Goal: Task Accomplishment & Management: Complete application form

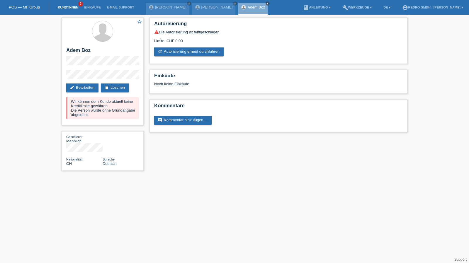
click at [63, 6] on link "Kund*innen" at bounding box center [68, 8] width 26 height 4
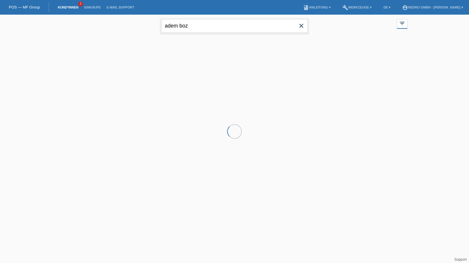
click at [190, 25] on input "adem boz" at bounding box center [234, 26] width 147 height 14
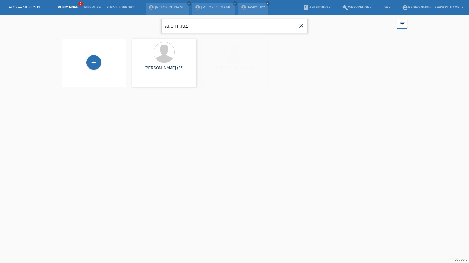
click at [190, 25] on input "adem boz" at bounding box center [234, 26] width 147 height 14
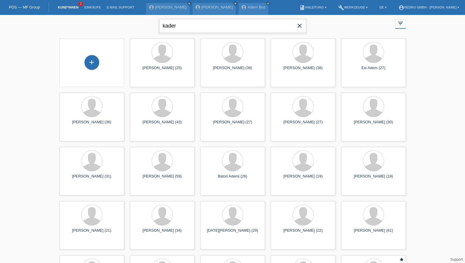
type input "kader"
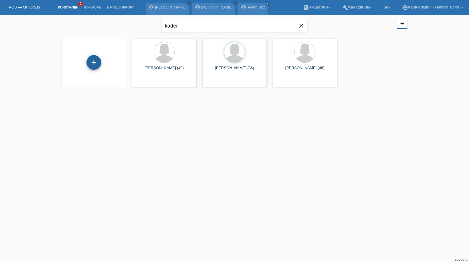
click at [98, 62] on div "+" at bounding box center [94, 62] width 15 height 15
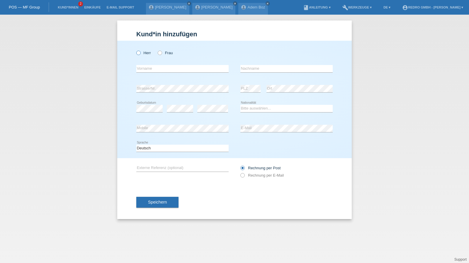
click at [148, 54] on label "Herr" at bounding box center [143, 53] width 15 height 4
click at [140, 54] on input "Herr" at bounding box center [138, 53] width 4 height 4
radio input "true"
click at [157, 67] on input "text" at bounding box center [182, 68] width 92 height 7
paste input "[PERSON_NAME]"
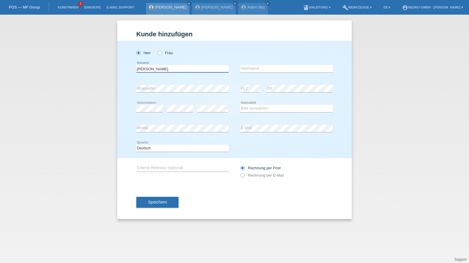
type input "[PERSON_NAME]"
click at [271, 71] on input "text" at bounding box center [287, 68] width 92 height 7
paste input "Matulaitis"
type input "Matulaitis"
click at [357, 88] on div "Kund*in hinzufügen Kunde hinzufügen Kundin hinzufügen Herr Frau Mangirdas error…" at bounding box center [234, 139] width 469 height 249
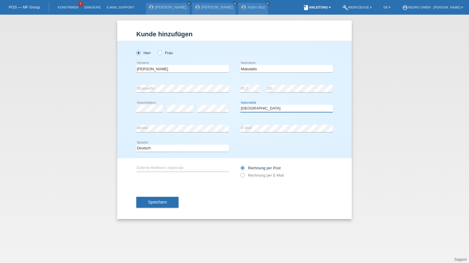
select select "LT"
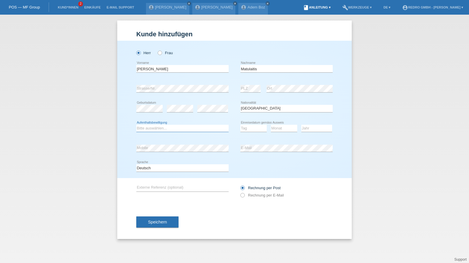
select select "B"
select select "17"
select select "03"
select select "2022"
click at [168, 143] on div "error Mobile" at bounding box center [182, 148] width 92 height 20
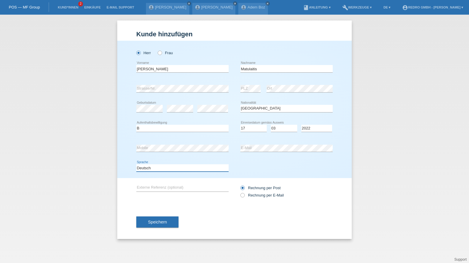
click at [155, 165] on select "Deutsch Français Italiano English" at bounding box center [182, 168] width 92 height 7
select select "en"
click at [136, 165] on select "Deutsch Français Italiano English" at bounding box center [182, 168] width 92 height 7
click at [159, 225] on button "Speichern" at bounding box center [157, 222] width 42 height 11
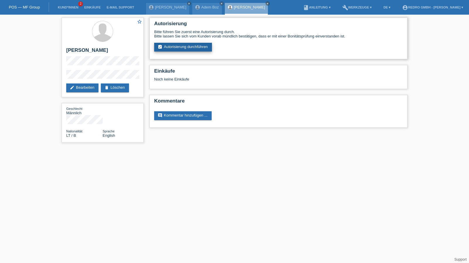
click at [185, 48] on link "assignment_turned_in Autorisierung durchführen" at bounding box center [183, 47] width 58 height 9
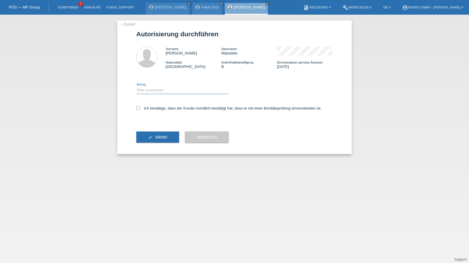
drag, startPoint x: 147, startPoint y: 88, endPoint x: 147, endPoint y: 92, distance: 4.1
click at [147, 88] on select "Bitte auswählen CHF 1.00 - CHF 499.00 CHF 500.00 - CHF 1'999.00 CHF 2'000.00 - …" at bounding box center [182, 90] width 92 height 7
select select "1"
click at [136, 87] on select "Bitte auswählen CHF 1.00 - CHF 499.00 CHF 500.00 - CHF 1'999.00 CHF 2'000.00 - …" at bounding box center [182, 90] width 92 height 7
click at [153, 109] on label "Ich bestätige, dass der Kunde mündlich bestätigt hat, dass er mit einer Bonität…" at bounding box center [228, 108] width 185 height 4
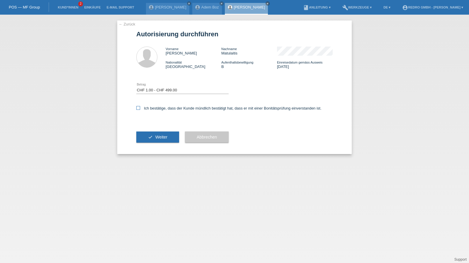
click at [140, 109] on input "Ich bestätige, dass der Kunde mündlich bestätigt hat, dass er mit einer Bonität…" at bounding box center [138, 108] width 4 height 4
checkbox input "true"
click at [152, 139] on icon "check" at bounding box center [150, 137] width 5 height 5
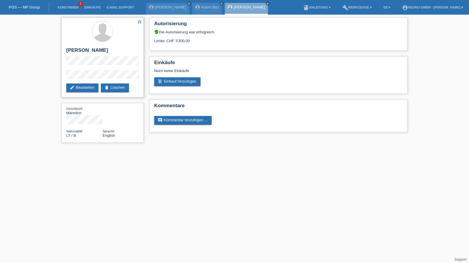
click at [85, 52] on h2 "[PERSON_NAME]" at bounding box center [102, 52] width 73 height 9
copy div "[PERSON_NAME]"
click at [59, 77] on div "star_border Mangirdas Matulaitis edit Bearbeiten delete Löschen Geschlecht Männ…" at bounding box center [103, 82] width 88 height 134
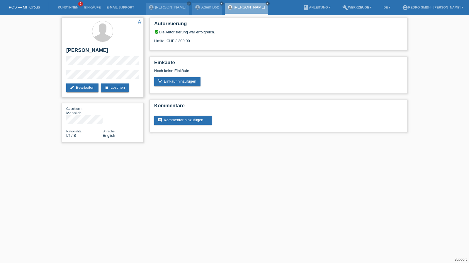
click at [87, 68] on div "star_border Mangirdas Matulaitis edit Bearbeiten delete Löschen" at bounding box center [103, 58] width 82 height 80
click at [63, 78] on div "star_border Mangirdas Matulaitis edit Bearbeiten delete Löschen" at bounding box center [103, 58] width 82 height 80
click at [99, 51] on h2 "[PERSON_NAME]" at bounding box center [102, 52] width 73 height 9
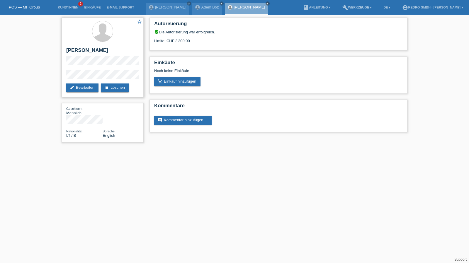
click at [99, 51] on h2 "[PERSON_NAME]" at bounding box center [102, 52] width 73 height 9
copy div "[PERSON_NAME]"
click at [49, 77] on div "star_border Mangirdas Matulaitis edit Bearbeiten delete Löschen Geschlecht Männ…" at bounding box center [234, 82] width 469 height 134
click at [74, 70] on div "star_border Mangirdas Matulaitis edit Bearbeiten delete Löschen" at bounding box center [103, 58] width 82 height 80
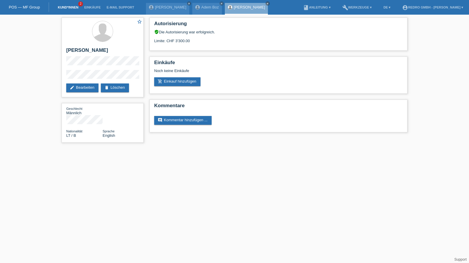
click at [73, 8] on link "Kund*innen" at bounding box center [68, 8] width 26 height 4
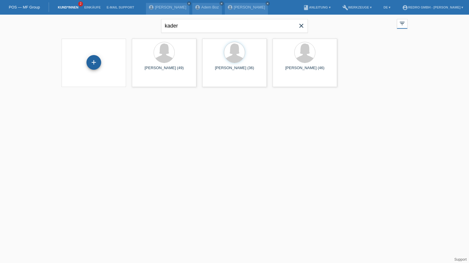
click at [89, 64] on div "+" at bounding box center [94, 63] width 14 height 10
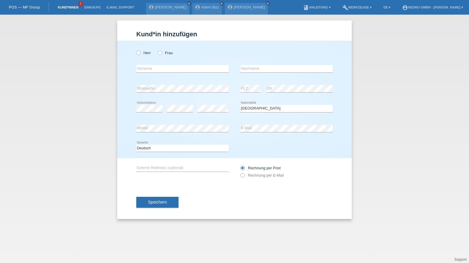
click at [66, 9] on link "Kund*innen" at bounding box center [68, 8] width 26 height 4
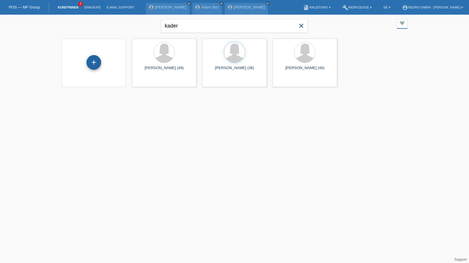
click at [93, 61] on div "+" at bounding box center [94, 62] width 15 height 15
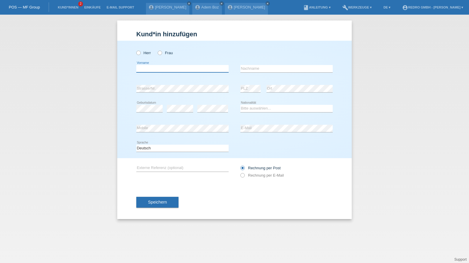
click at [197, 69] on input "text" at bounding box center [182, 68] width 92 height 7
click at [166, 55] on label "Frau" at bounding box center [165, 53] width 15 height 4
click at [162, 55] on input "Frau" at bounding box center [160, 53] width 4 height 4
radio input "true"
click at [169, 70] on input "text" at bounding box center [182, 68] width 92 height 7
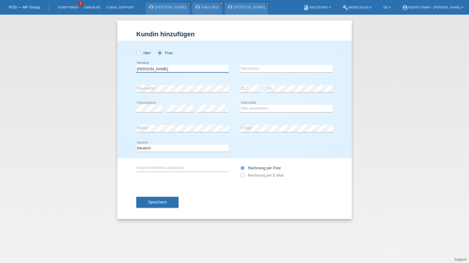
type input "[PERSON_NAME]"
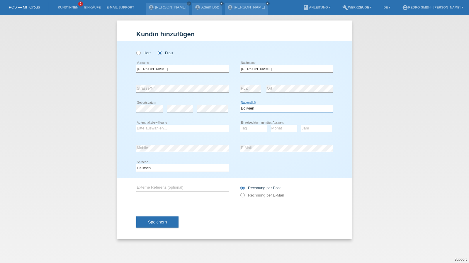
select select "BA"
select select "C"
select select "22"
select select "04"
select select "2004"
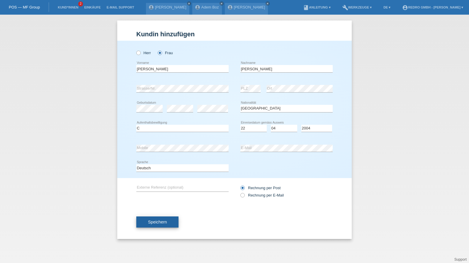
click at [172, 221] on button "Speichern" at bounding box center [157, 222] width 42 height 11
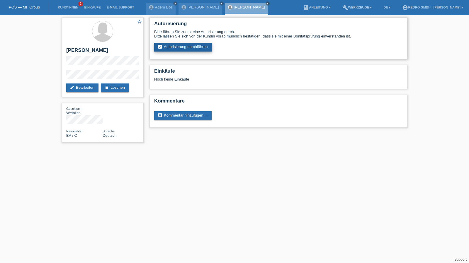
click at [178, 44] on link "assignment_turned_in Autorisierung durchführen" at bounding box center [183, 47] width 58 height 9
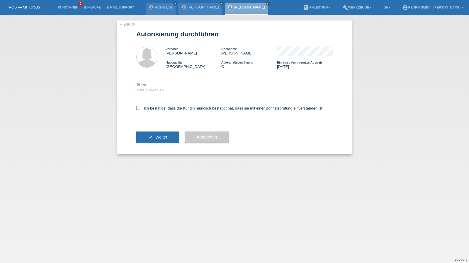
click at [158, 92] on select "Bitte auswählen CHF 1.00 - CHF 499.00 CHF 500.00 - CHF 1'999.00 CHF 2'000.00 - …" at bounding box center [182, 90] width 92 height 7
select select "1"
click at [136, 87] on select "Bitte auswählen CHF 1.00 - CHF 499.00 CHF 500.00 - CHF 1'999.00 CHF 2'000.00 - …" at bounding box center [182, 90] width 92 height 7
click at [155, 109] on label "Ich bestätige, dass die Kundin mündlich bestätigt hat, dass sie mit einer Bonit…" at bounding box center [229, 108] width 187 height 4
click at [140, 109] on input "Ich bestätige, dass die Kundin mündlich bestätigt hat, dass sie mit einer Bonit…" at bounding box center [138, 108] width 4 height 4
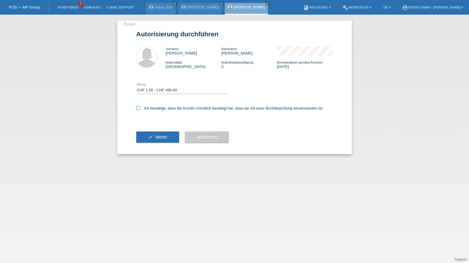
checkbox input "true"
click at [147, 137] on button "check Weiter" at bounding box center [157, 137] width 43 height 11
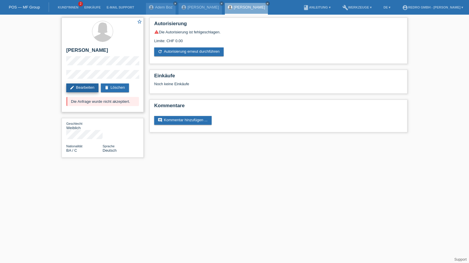
click at [92, 90] on link "edit Bearbeiten" at bounding box center [82, 88] width 32 height 9
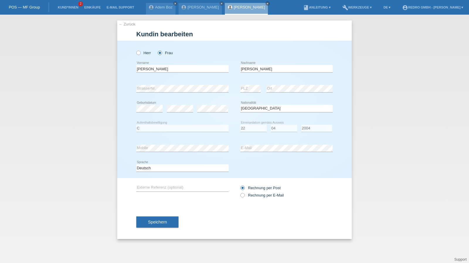
select select "BA"
select select "C"
select select "22"
select select "04"
select select "2004"
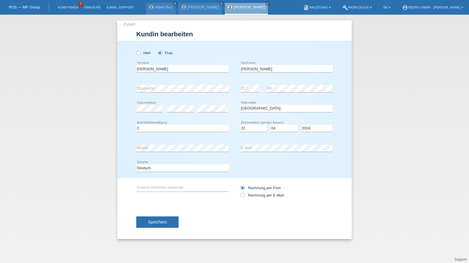
click at [263, 64] on div "[PERSON_NAME] error Nachname" at bounding box center [287, 69] width 92 height 20
click at [259, 67] on input "[PERSON_NAME]" at bounding box center [287, 68] width 92 height 7
click at [123, 24] on link "← Zurück" at bounding box center [127, 24] width 16 height 4
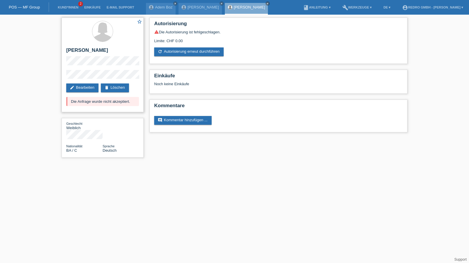
click at [82, 51] on h2 "[PERSON_NAME]" at bounding box center [102, 52] width 73 height 9
copy div "[PERSON_NAME]"
click at [65, 79] on div "star_border Vahida Begic edit Bearbeiten delete Löschen Die Anfrage wurde nicht…" at bounding box center [103, 65] width 82 height 95
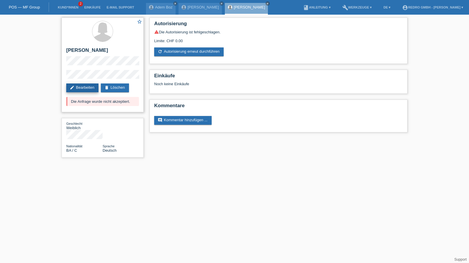
click at [80, 88] on link "edit Bearbeiten" at bounding box center [82, 88] width 32 height 9
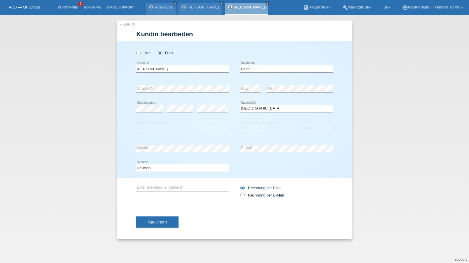
select select "BA"
select select "C"
select select "22"
select select "04"
select select "2004"
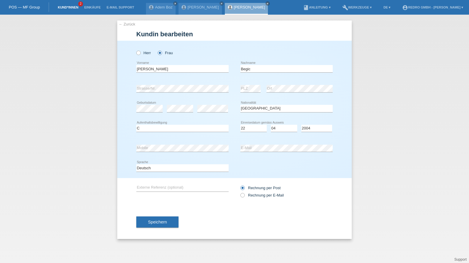
click at [71, 9] on link "Kund*innen" at bounding box center [68, 8] width 26 height 4
